Goal: Information Seeking & Learning: Learn about a topic

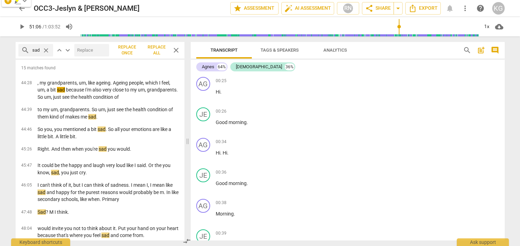
scroll to position [10289, 0]
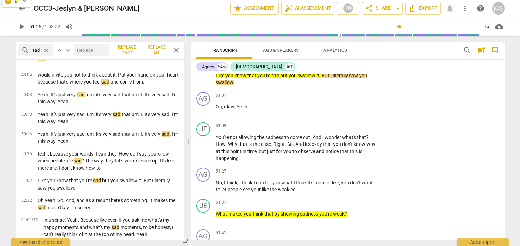
click at [44, 49] on span "close" at bounding box center [45, 50] width 7 height 7
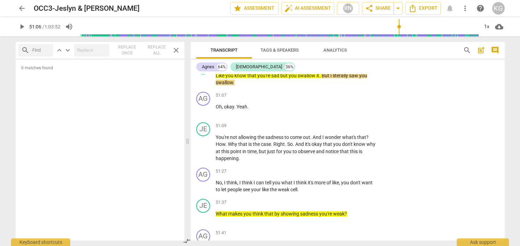
scroll to position [0, 0]
click at [175, 52] on span "close" at bounding box center [176, 50] width 8 height 8
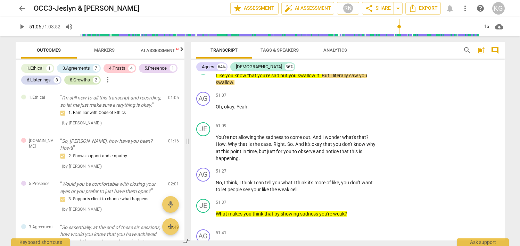
click at [77, 81] on div "8.Growths" at bounding box center [80, 80] width 20 height 7
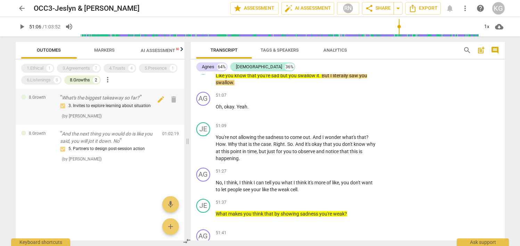
click at [123, 115] on div "3. Invites to explore learning about situation ( by [PERSON_NAME] )" at bounding box center [111, 111] width 102 height 18
click at [114, 97] on p "What's the biggest takeaway so far?" at bounding box center [111, 97] width 102 height 7
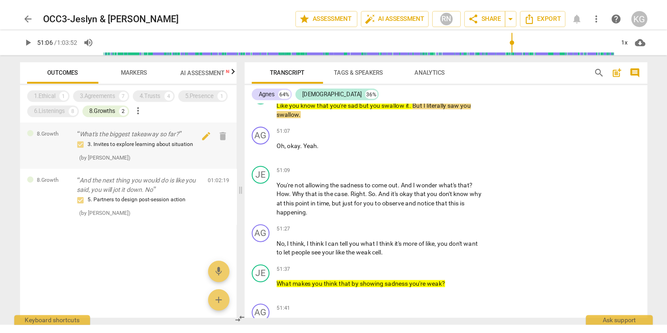
scroll to position [11702, 0]
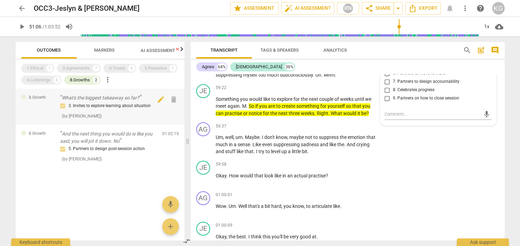
click at [116, 98] on p "What's the biggest takeaway so far?" at bounding box center [111, 97] width 102 height 7
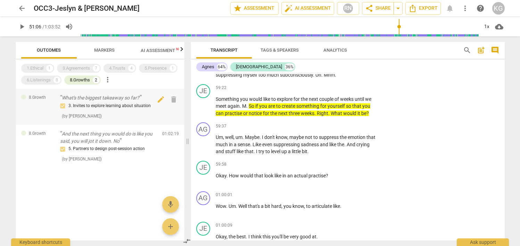
click at [116, 98] on p "What's the biggest takeaway so far?" at bounding box center [111, 97] width 102 height 7
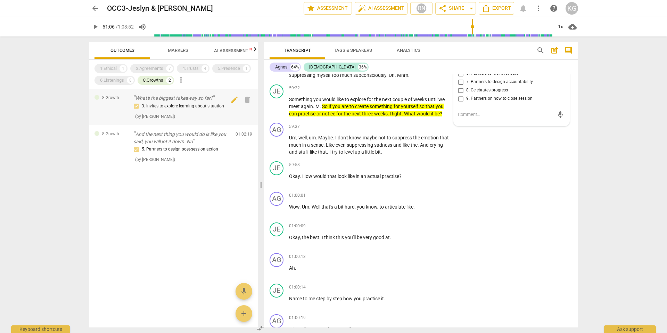
click at [161, 101] on p "What's the biggest takeaway so far?" at bounding box center [184, 97] width 102 height 7
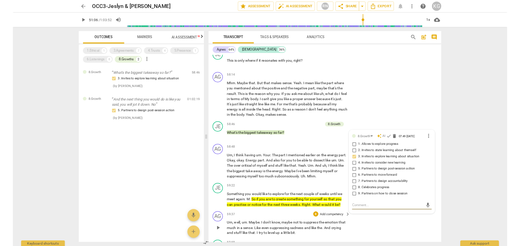
scroll to position [11542, 0]
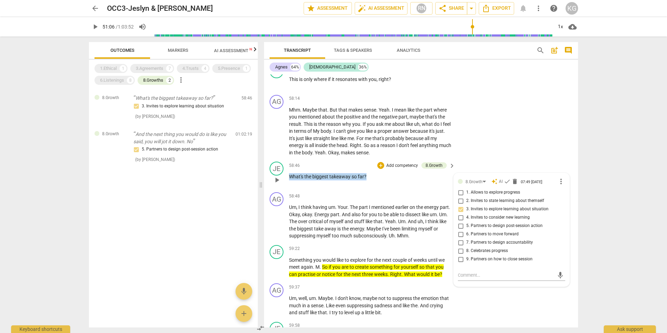
drag, startPoint x: 373, startPoint y: 219, endPoint x: 288, endPoint y: 216, distance: 84.8
click at [289, 186] on div "58:46 + Add competency 8.Growth keyboard_arrow_right What's the biggest takeawa…" at bounding box center [372, 173] width 167 height 25
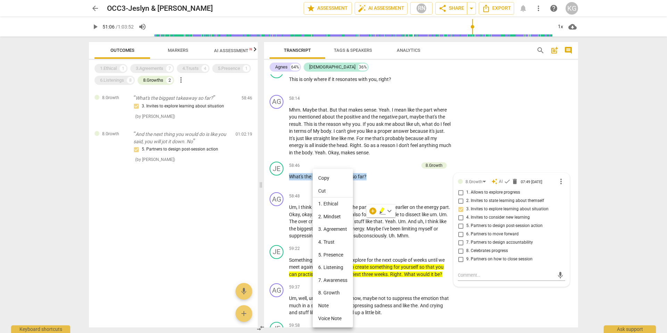
click at [333, 180] on li "Copy" at bounding box center [332, 177] width 40 height 13
copy p "What's the biggest takeaway so far ?"
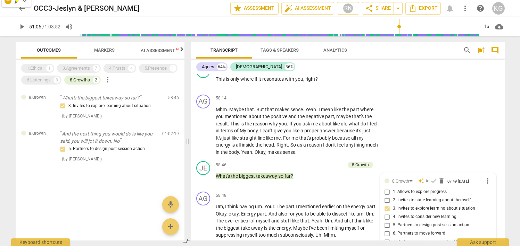
click at [112, 53] on span "Markers" at bounding box center [104, 50] width 37 height 9
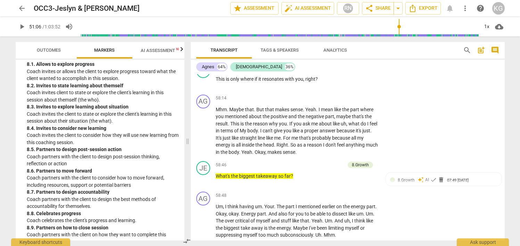
scroll to position [893, 0]
drag, startPoint x: 128, startPoint y: 114, endPoint x: 36, endPoint y: 115, distance: 92.0
click at [36, 111] on div "8. 3. Invites to explore learning about situation" at bounding box center [103, 107] width 152 height 7
copy div "Invites to explore learning about situation"
drag, startPoint x: 296, startPoint y: 220, endPoint x: 217, endPoint y: 221, distance: 78.8
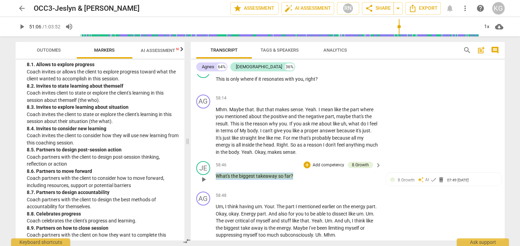
click at [217, 180] on p "What's the biggest takeaway so far ?" at bounding box center [297, 176] width 162 height 7
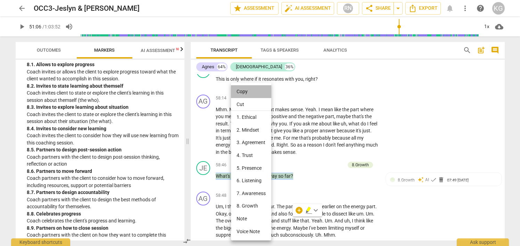
click at [243, 91] on li "Copy" at bounding box center [251, 91] width 40 height 13
copy p "What's the biggest takeaway so far ?"
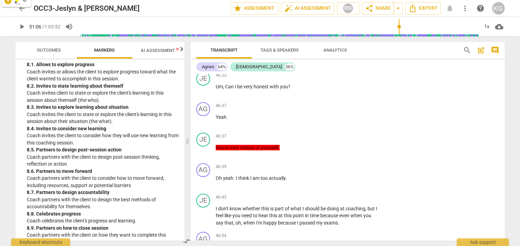
scroll to position [9180, 0]
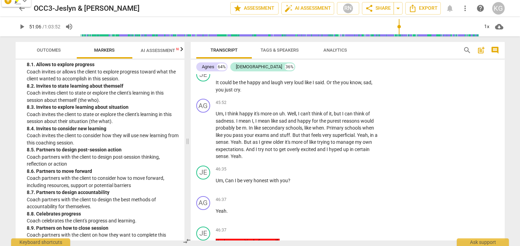
click at [149, 50] on span "AI Assessment New" at bounding box center [162, 50] width 43 height 5
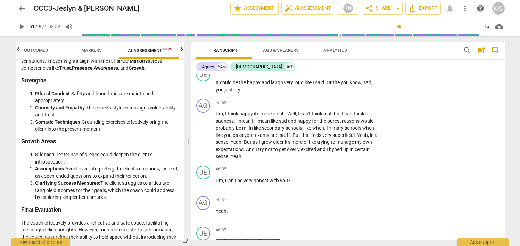
scroll to position [1662, 0]
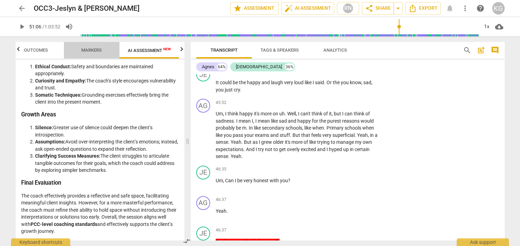
click at [91, 48] on span "Markers" at bounding box center [91, 50] width 20 height 5
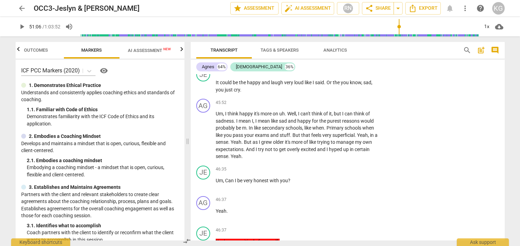
click at [178, 50] on span "AI Assessment New" at bounding box center [149, 50] width 60 height 10
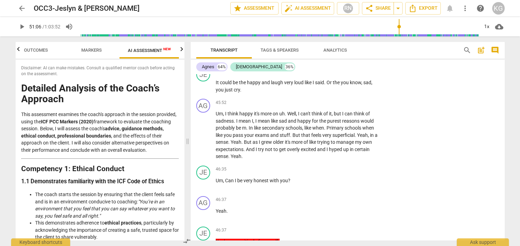
click at [182, 50] on icon "button" at bounding box center [181, 49] width 2 height 4
click at [141, 50] on span "Scores" at bounding box center [151, 50] width 33 height 9
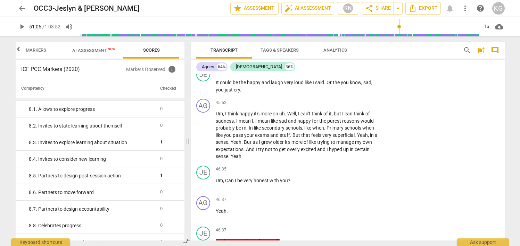
scroll to position [633, 0]
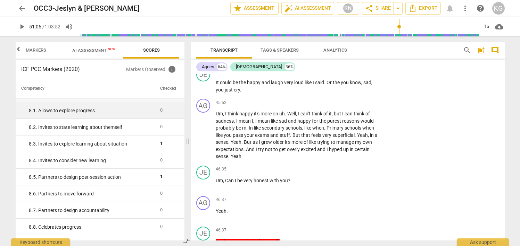
click at [100, 114] on div "8. 1. Allows to explore progress" at bounding box center [92, 110] width 126 height 7
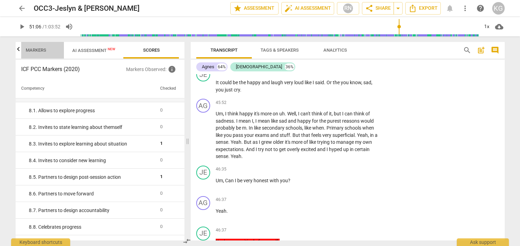
click at [40, 50] on span "Markers" at bounding box center [36, 50] width 20 height 5
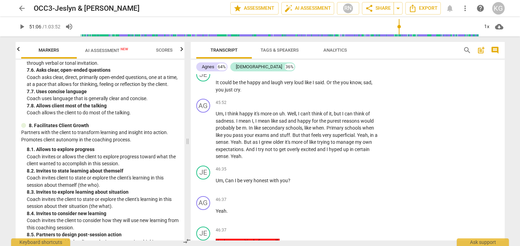
scroll to position [809, 0]
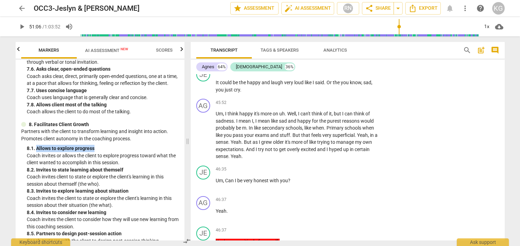
drag, startPoint x: 35, startPoint y: 156, endPoint x: 96, endPoint y: 155, distance: 60.4
click at [96, 152] on div "8. 1. Allows to explore progress" at bounding box center [103, 148] width 152 height 7
copy div "Allows to explore progress"
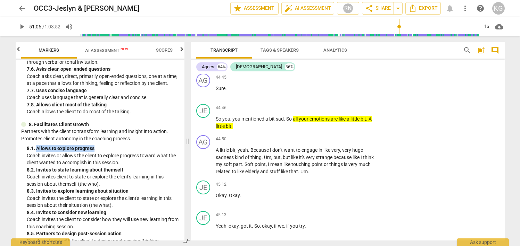
scroll to position [8792, 0]
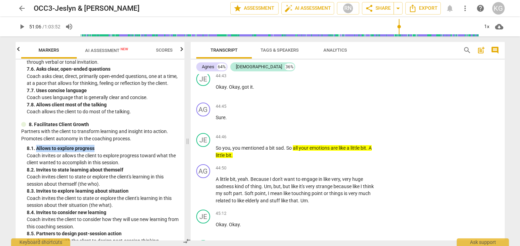
click at [464, 47] on span "search" at bounding box center [467, 50] width 8 height 8
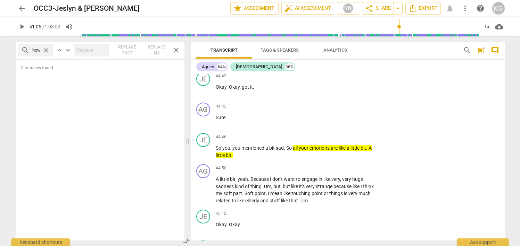
scroll to position [0, 1]
type input "how"
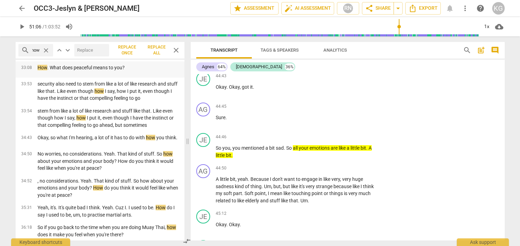
scroll to position [0, 0]
drag, startPoint x: 129, startPoint y: 90, endPoint x: 38, endPoint y: 87, distance: 91.3
click at [38, 72] on div "How . What does peaceful means to you?" at bounding box center [108, 67] width 152 height 7
copy p "How . What does peaceful means to you?"
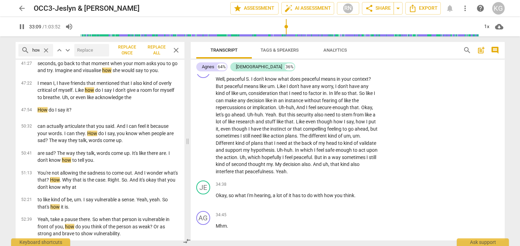
scroll to position [983, 0]
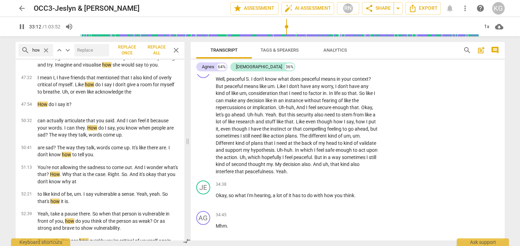
click at [202, 56] on span "pause" at bounding box center [203, 52] width 8 height 8
type input "1992"
click at [173, 50] on span "close" at bounding box center [176, 50] width 8 height 8
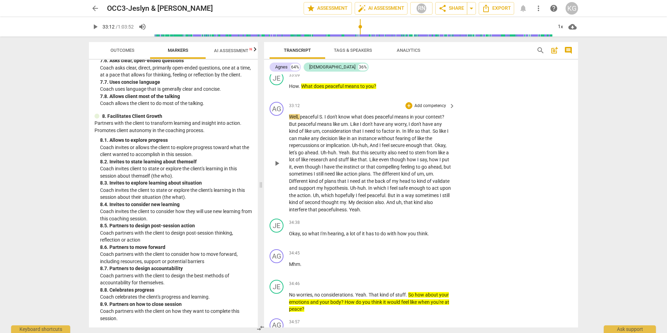
scroll to position [6814, 0]
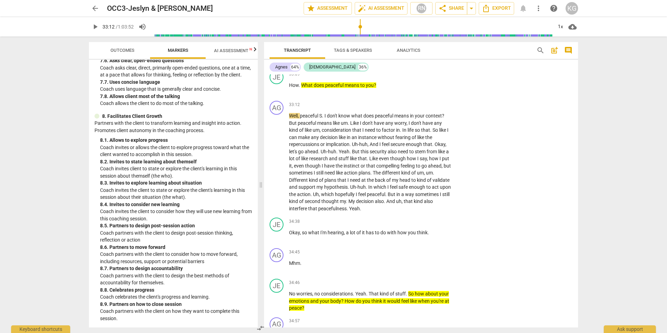
click at [519, 49] on span "search" at bounding box center [540, 50] width 8 height 8
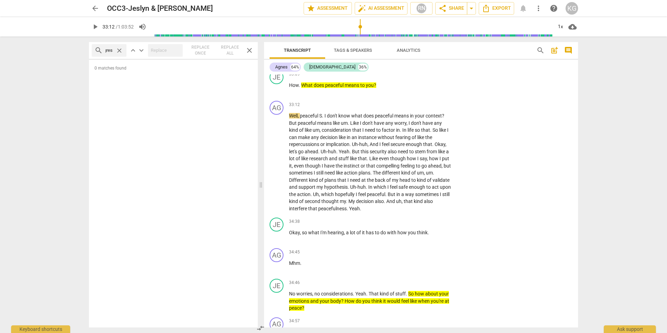
scroll to position [0, 10]
type input "progress"
click at [119, 49] on span "close" at bounding box center [119, 50] width 7 height 7
click at [114, 50] on input "text" at bounding box center [115, 50] width 18 height 11
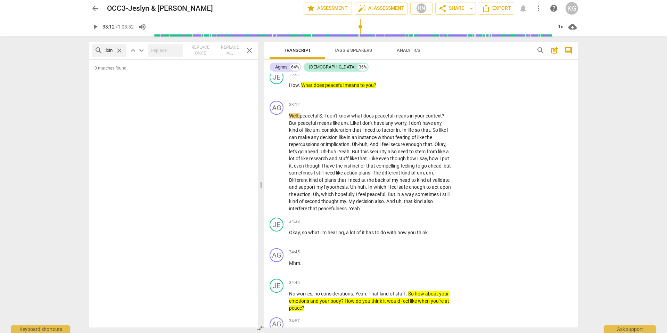
scroll to position [0, 4]
type input "doing"
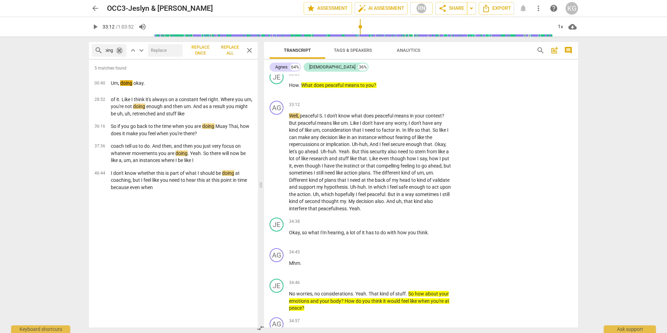
scroll to position [0, 0]
click at [118, 51] on span "close" at bounding box center [119, 50] width 7 height 7
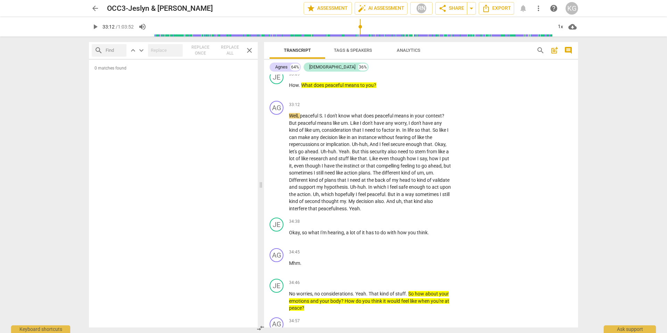
click at [116, 50] on input "text" at bounding box center [115, 50] width 18 height 11
type input "r"
type input "helpful"
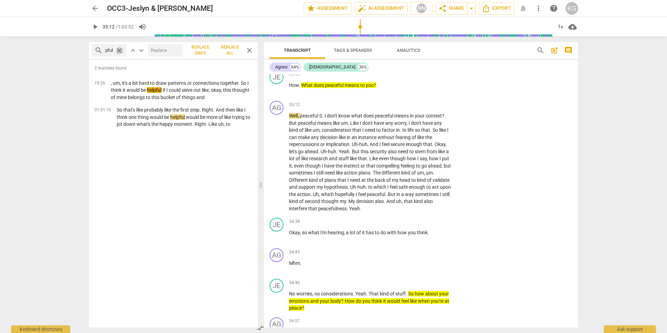
scroll to position [0, 0]
click at [120, 50] on span "close" at bounding box center [119, 50] width 7 height 7
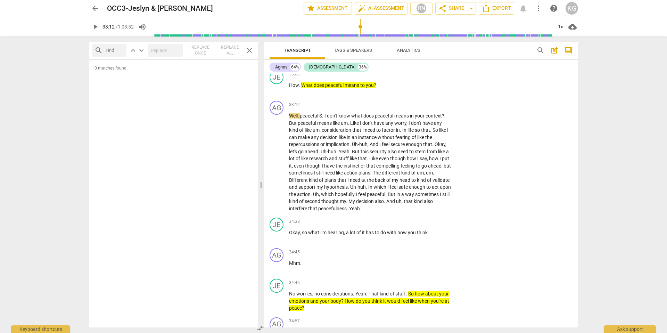
click at [105, 48] on div "search" at bounding box center [109, 50] width 35 height 12
click at [107, 49] on input "text" at bounding box center [115, 50] width 18 height 11
type input "right dorection"
click at [118, 49] on span "close" at bounding box center [119, 50] width 7 height 7
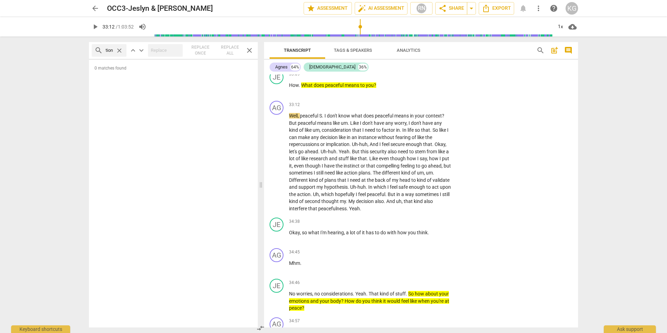
scroll to position [0, 0]
click at [112, 50] on input "text" at bounding box center [115, 50] width 18 height 11
type input "direction"
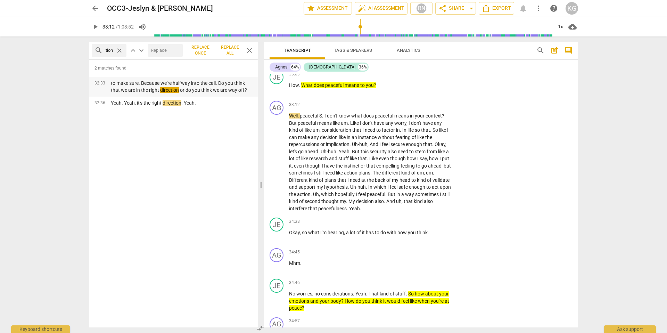
scroll to position [0, 0]
click at [144, 90] on p "to make sure. Because we're halfway into the call. Do you think that we are in …" at bounding box center [181, 86] width 141 height 14
click at [161, 87] on em "direction" at bounding box center [169, 90] width 19 height 6
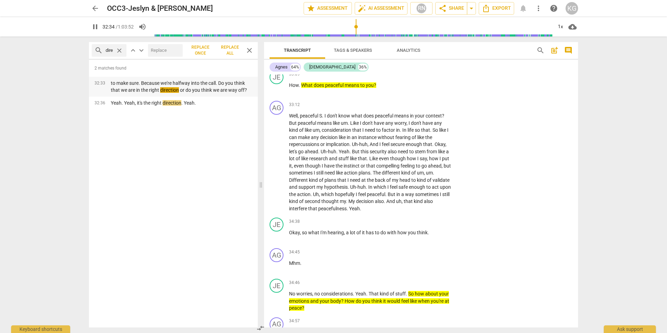
click at [175, 86] on p "to make sure. Because we're halfway into the call. Do you think that we are in …" at bounding box center [181, 86] width 141 height 14
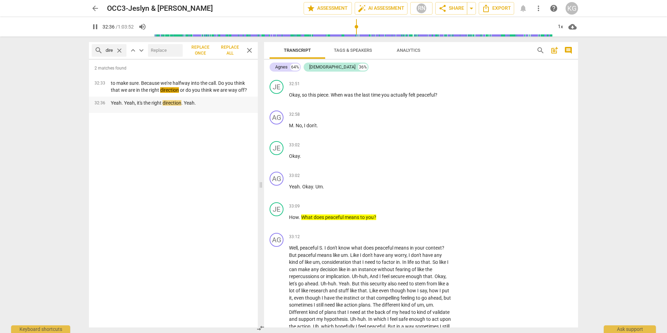
scroll to position [6660, 0]
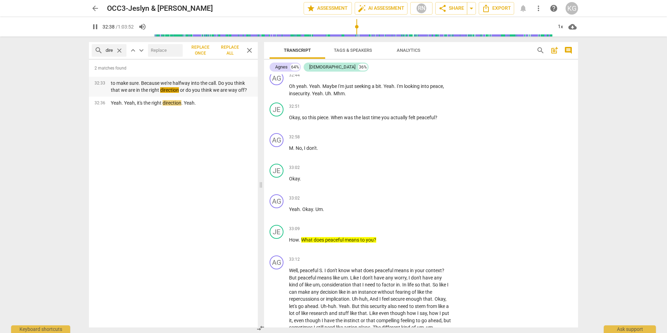
click at [114, 84] on p "to make sure. Because we're halfway into the call. Do you think that we are in …" at bounding box center [181, 86] width 141 height 14
click at [142, 86] on p "to make sure. Because we're halfway into the call. Do you think that we are in …" at bounding box center [181, 86] width 141 height 14
click at [95, 26] on span "pause" at bounding box center [95, 27] width 8 height 8
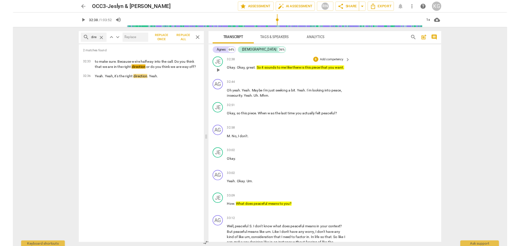
scroll to position [6565, 0]
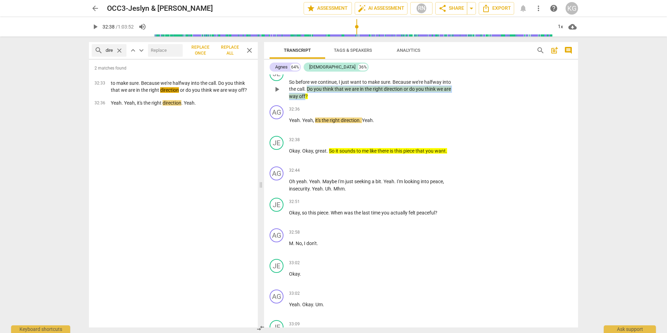
drag, startPoint x: 317, startPoint y: 116, endPoint x: 320, endPoint y: 125, distance: 9.1
click at [320, 100] on p "So before we continue , I just want to make sure . Because we're halfway into t…" at bounding box center [370, 89] width 162 height 22
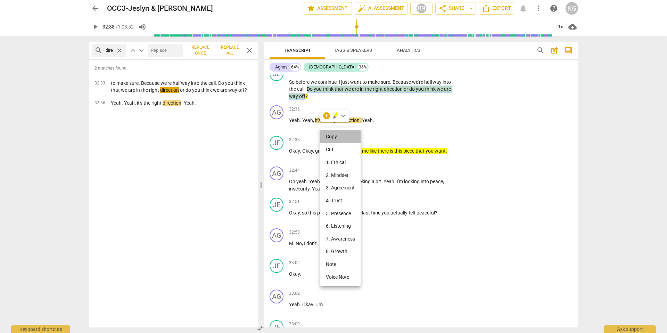
click at [337, 134] on li "Copy" at bounding box center [340, 136] width 40 height 13
copy p "Do you think that we are in the right direction or do you think we are way off"
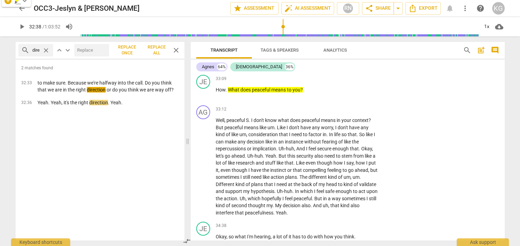
scroll to position [6810, 0]
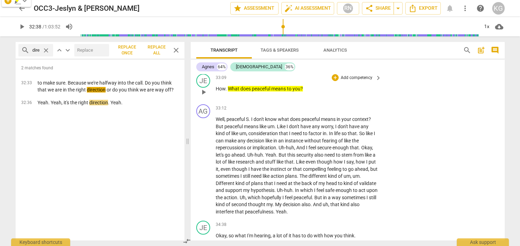
click at [322, 99] on div "33:09 + Add competency keyboard_arrow_right How . What does peaceful means to y…" at bounding box center [299, 86] width 167 height 25
drag, startPoint x: 310, startPoint y: 119, endPoint x: 227, endPoint y: 116, distance: 82.7
click at [227, 93] on p "How . What does peaceful means to you ?" at bounding box center [297, 88] width 162 height 7
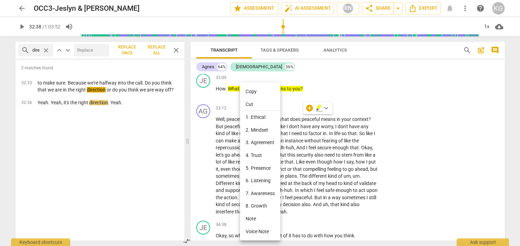
click at [399, 117] on div at bounding box center [260, 123] width 520 height 246
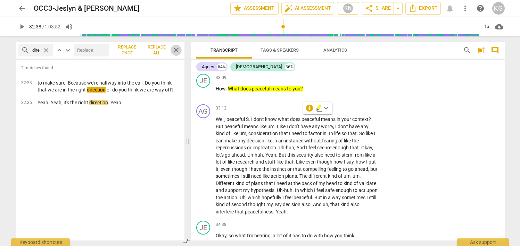
click at [174, 49] on span "close" at bounding box center [176, 50] width 8 height 8
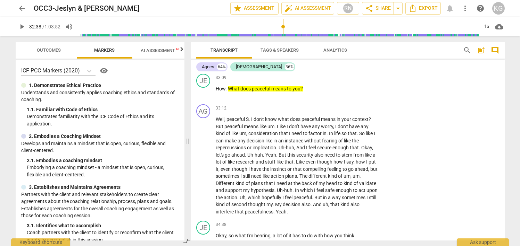
click at [159, 50] on span "AI Assessment New" at bounding box center [162, 50] width 43 height 5
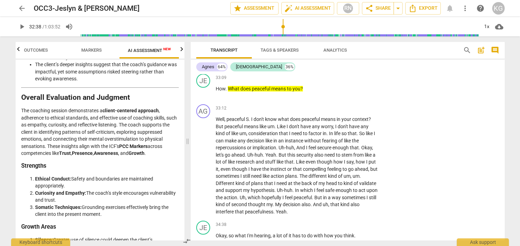
scroll to position [1662, 0]
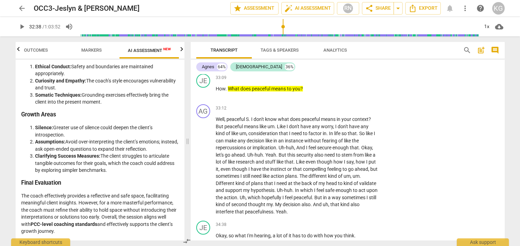
click at [36, 50] on span "Outcomes" at bounding box center [36, 50] width 24 height 5
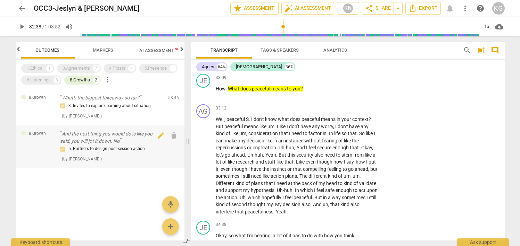
scroll to position [0, 0]
click at [128, 117] on div "3. Invites to explore learning about situation ( by [PERSON_NAME] )" at bounding box center [111, 111] width 102 height 18
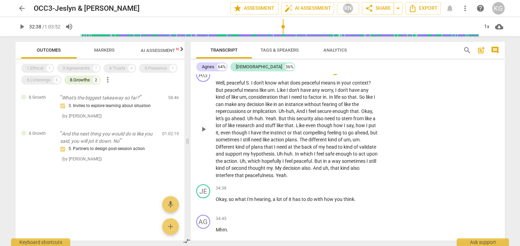
scroll to position [6917, 0]
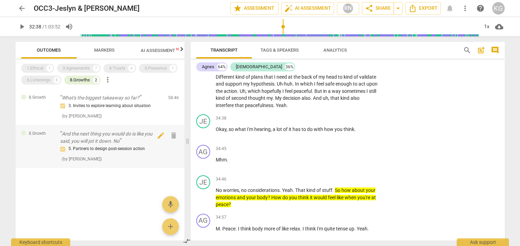
click at [122, 136] on p "And the next thing you would do is like you said, you will jot it down. No" at bounding box center [108, 138] width 97 height 14
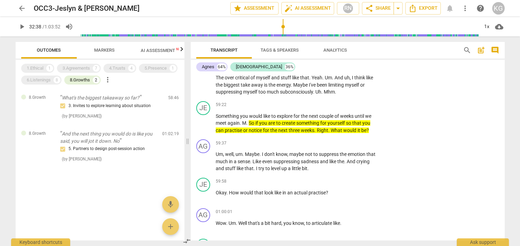
scroll to position [11686, 0]
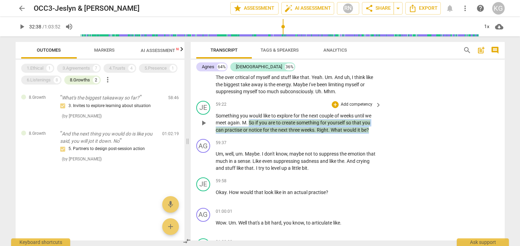
drag, startPoint x: 249, startPoint y: 163, endPoint x: 369, endPoint y: 171, distance: 120.4
click at [369, 134] on p "Something you would like to explore for the next couple of weeks until we meet …" at bounding box center [297, 123] width 162 height 22
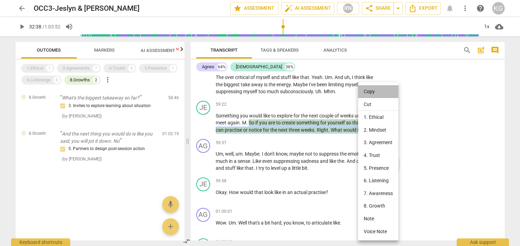
click at [379, 94] on li "Copy" at bounding box center [378, 91] width 40 height 13
copy p "So if you are to create something for yourself so that you can practise or noti…"
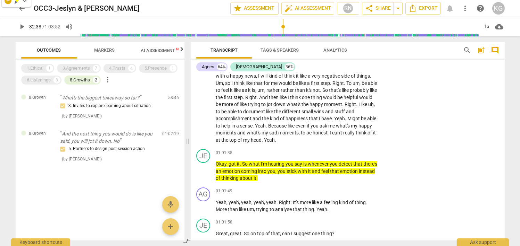
scroll to position [12039, 0]
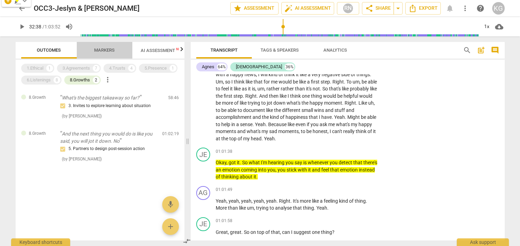
click at [97, 50] on span "Markers" at bounding box center [104, 50] width 20 height 5
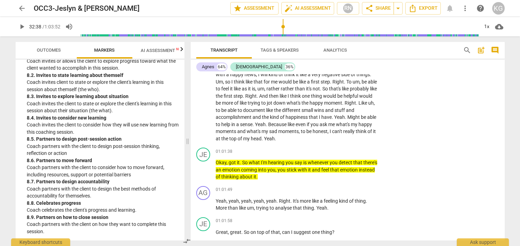
scroll to position [911, 0]
drag, startPoint x: 123, startPoint y: 139, endPoint x: 37, endPoint y: 141, distance: 85.4
click at [37, 141] on div "8. 5. Partners to design post-session action" at bounding box center [103, 139] width 152 height 7
copy div "Partners to design post-session action"
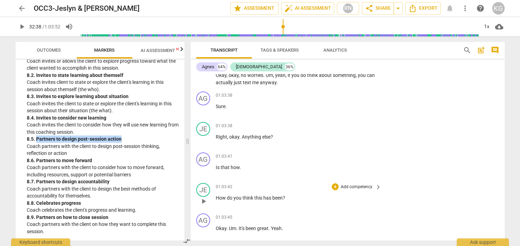
scroll to position [12662, 0]
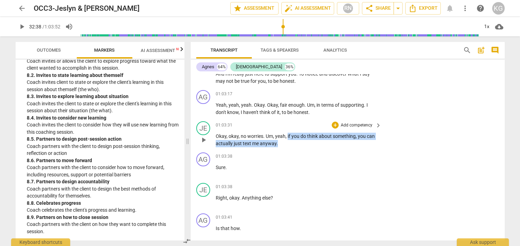
drag, startPoint x: 286, startPoint y: 179, endPoint x: 288, endPoint y: 187, distance: 7.8
click at [288, 147] on p "Okay , okay , no worries . Um , yeah , if you do think about something , you ca…" at bounding box center [297, 140] width 162 height 14
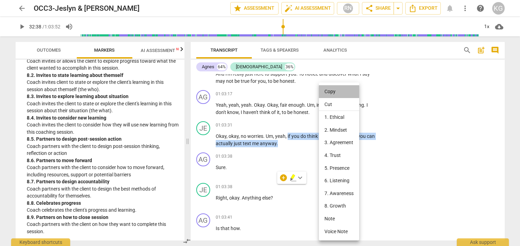
click at [336, 93] on li "Copy" at bounding box center [339, 91] width 40 height 13
copy p "if you do think about something , you can actually just text me anyway ."
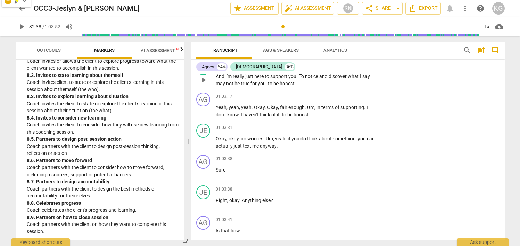
scroll to position [12660, 0]
click at [39, 49] on span "Outcomes" at bounding box center [49, 50] width 24 height 5
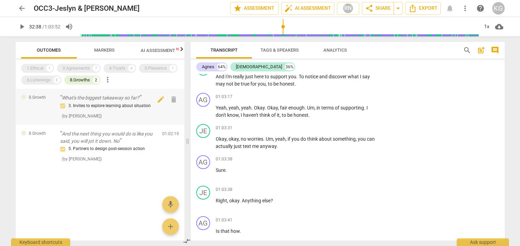
type input "1958"
